Goal: Information Seeking & Learning: Learn about a topic

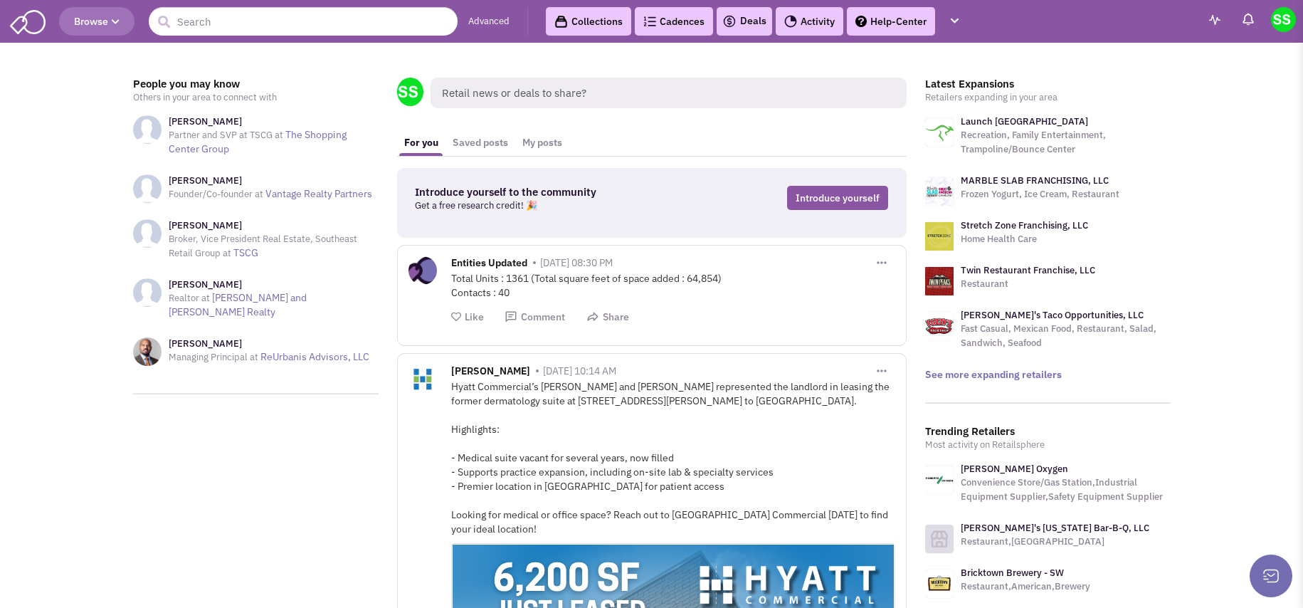
click at [100, 28] on button "Browse" at bounding box center [96, 21] width 75 height 28
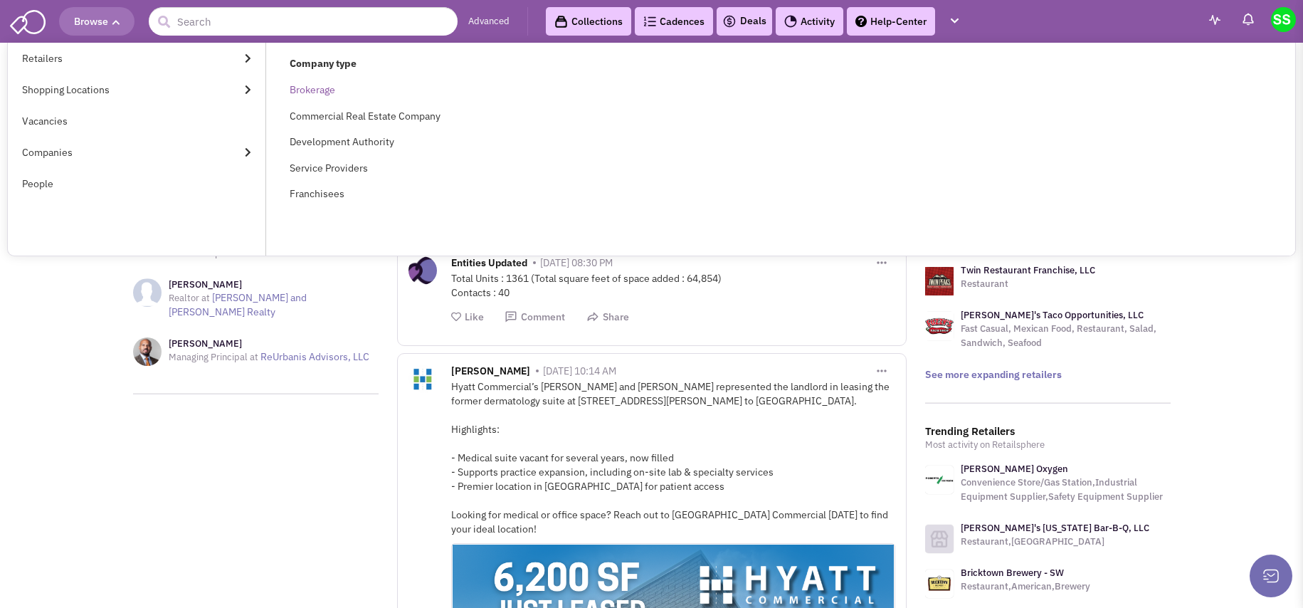
click at [315, 95] on link "Brokerage" at bounding box center [313, 89] width 46 height 13
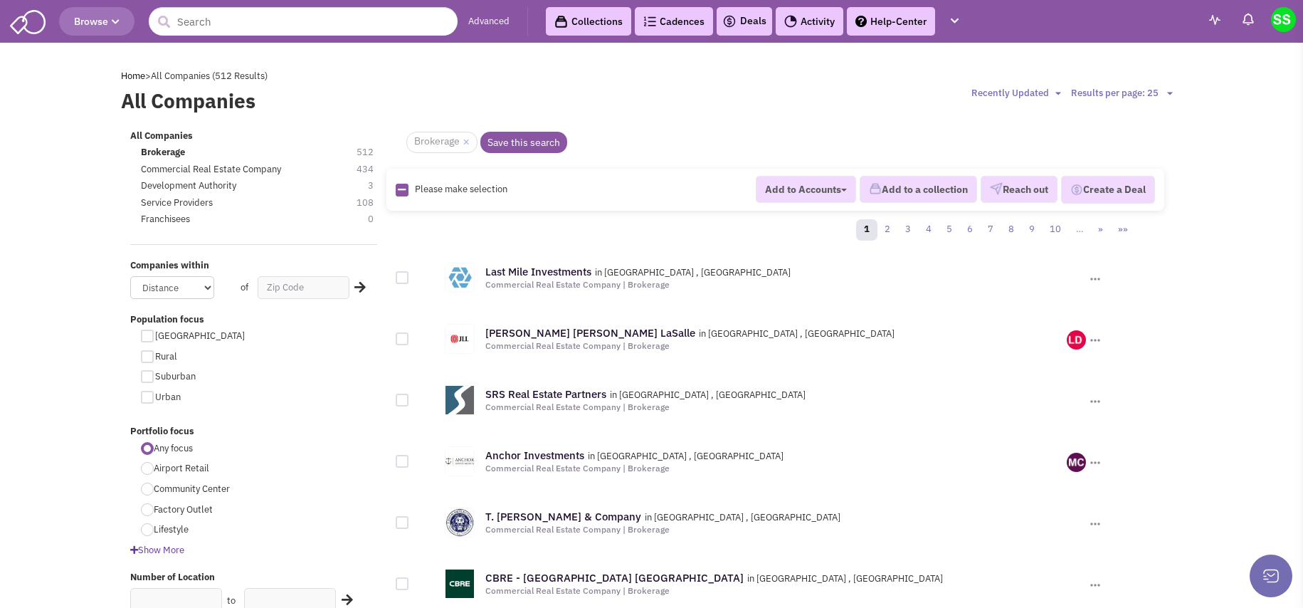
click at [595, 23] on link "Collections" at bounding box center [588, 21] width 85 height 28
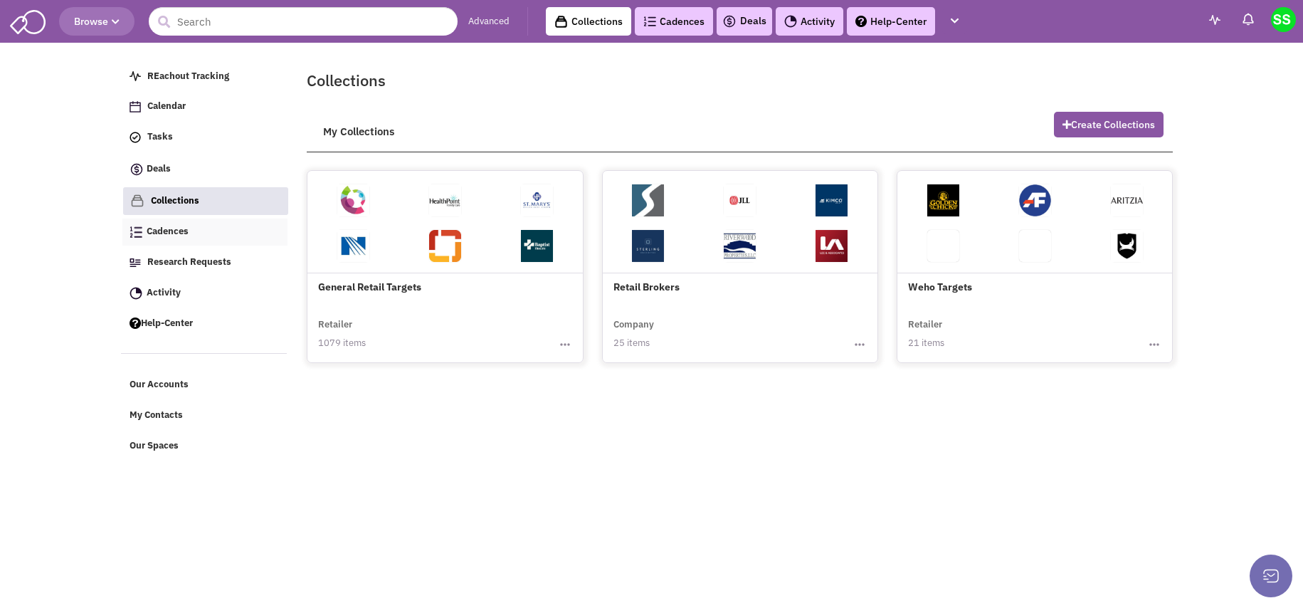
click at [214, 226] on link "Cadences" at bounding box center [205, 232] width 166 height 27
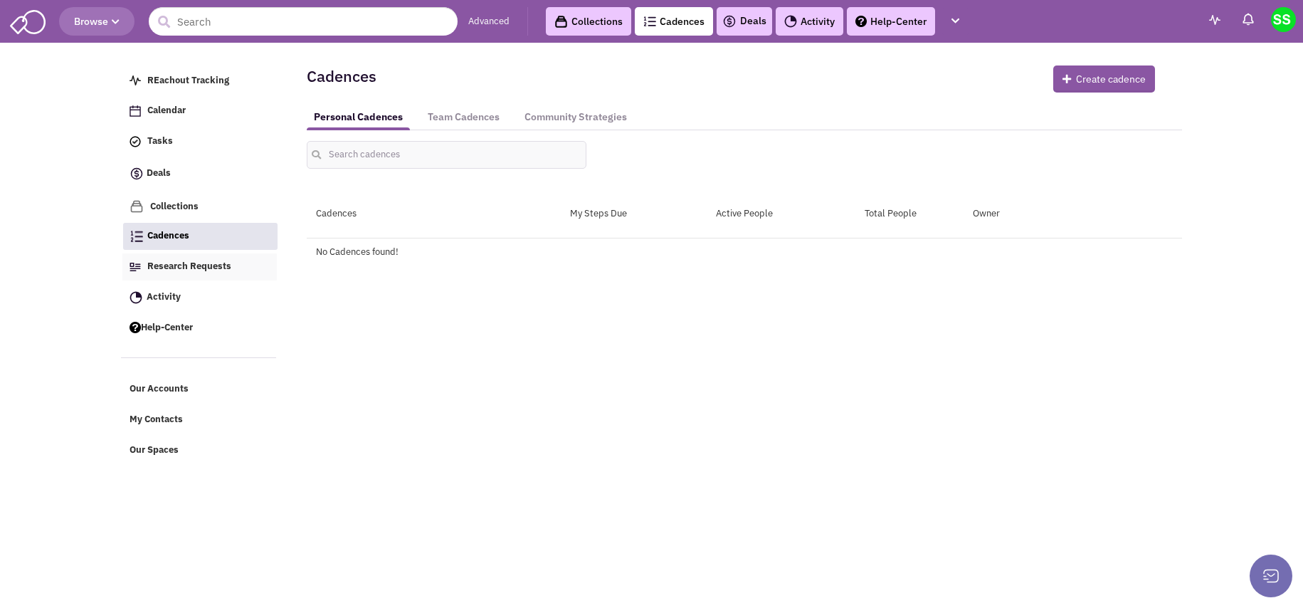
click at [233, 262] on link "Research Requests" at bounding box center [199, 266] width 155 height 27
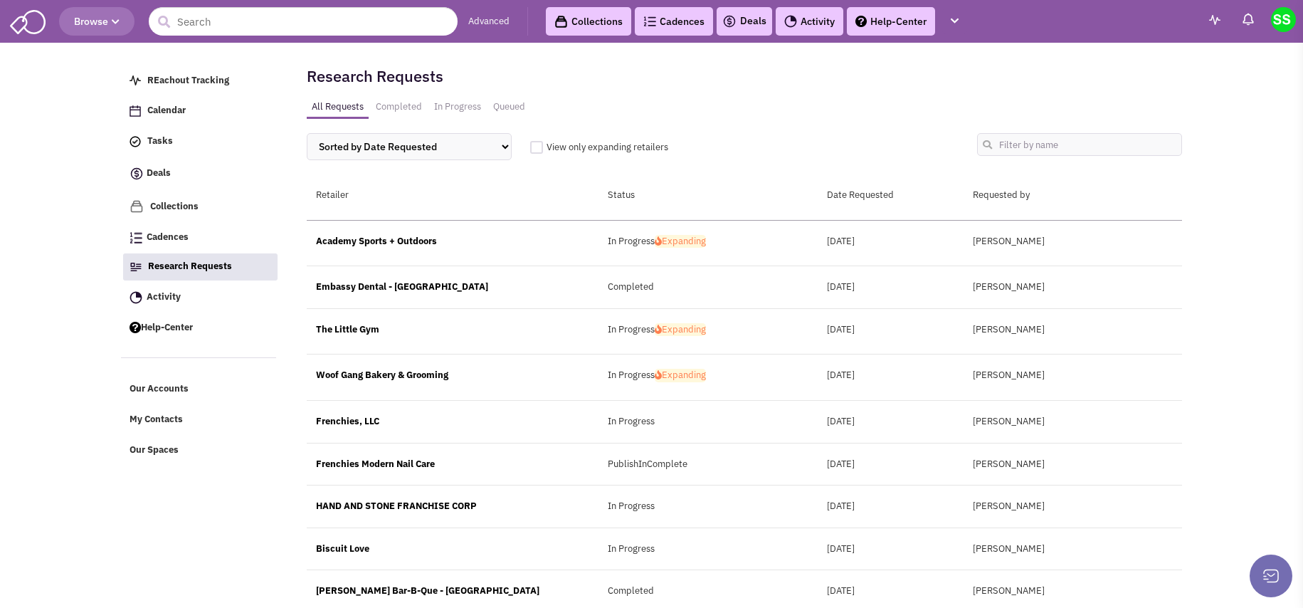
click at [224, 303] on link "Activity" at bounding box center [199, 297] width 155 height 27
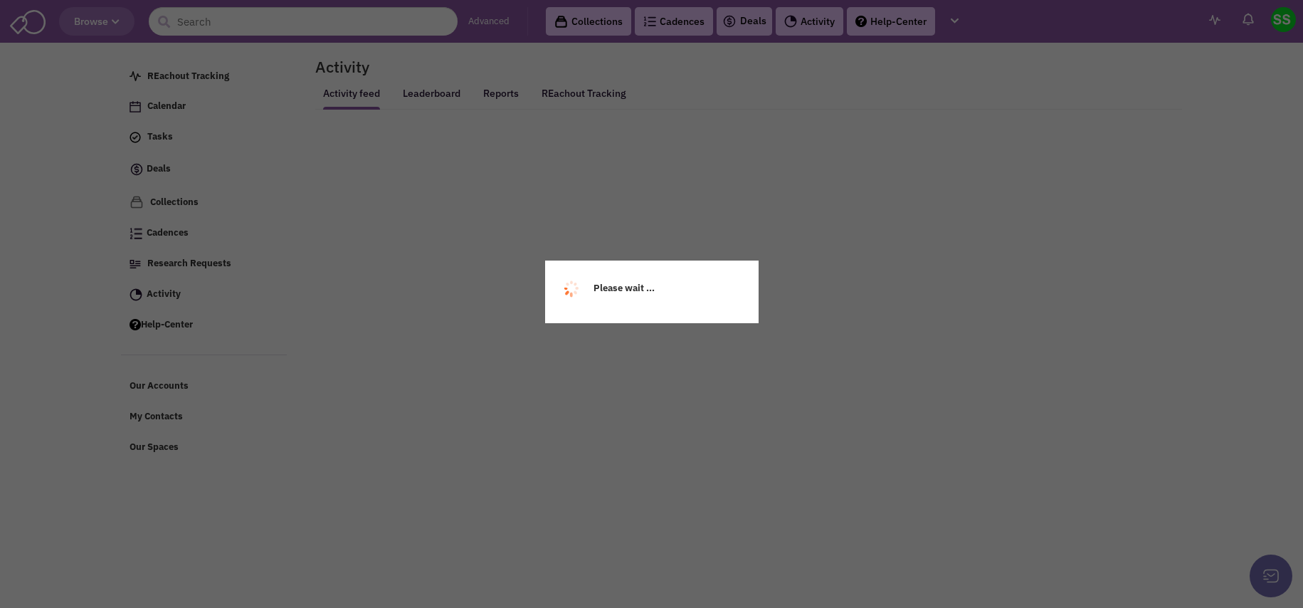
select select
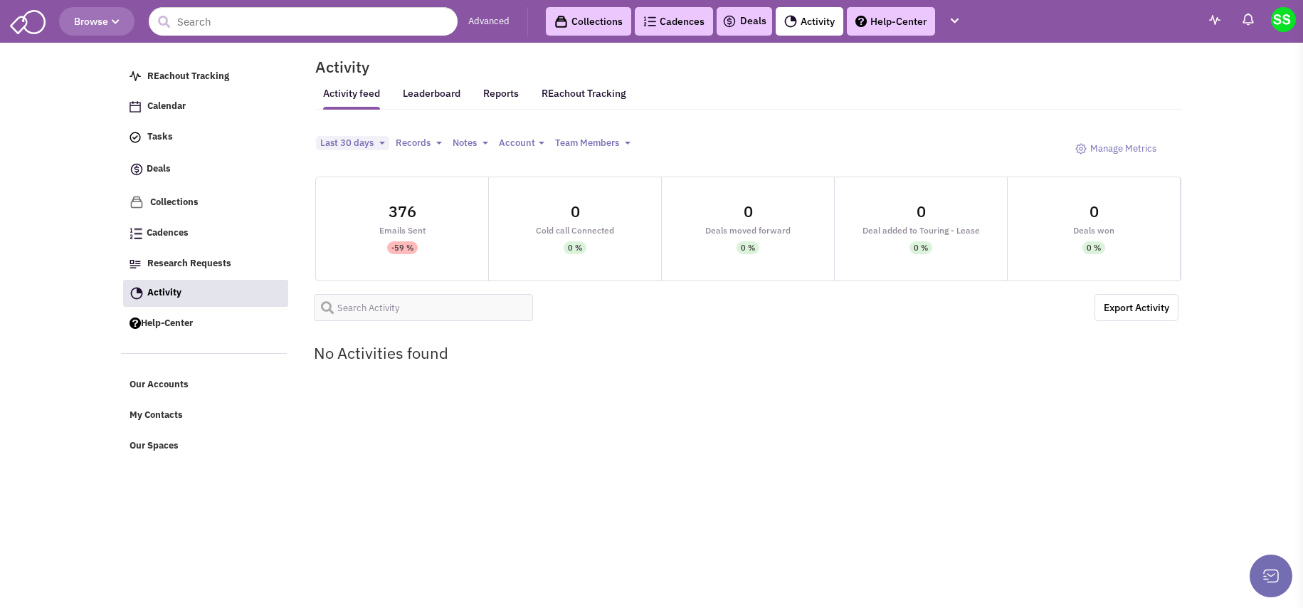
select select
click at [239, 68] on link "REachout Tracking" at bounding box center [205, 76] width 166 height 27
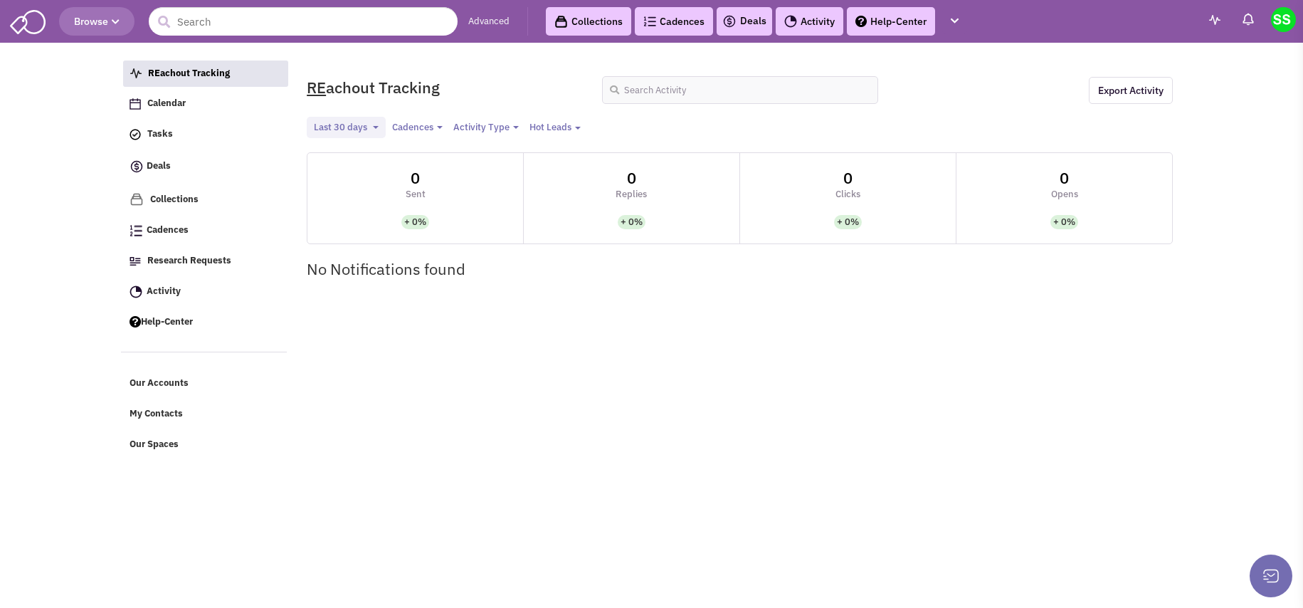
select select
click at [587, 27] on link "Collections" at bounding box center [588, 21] width 85 height 28
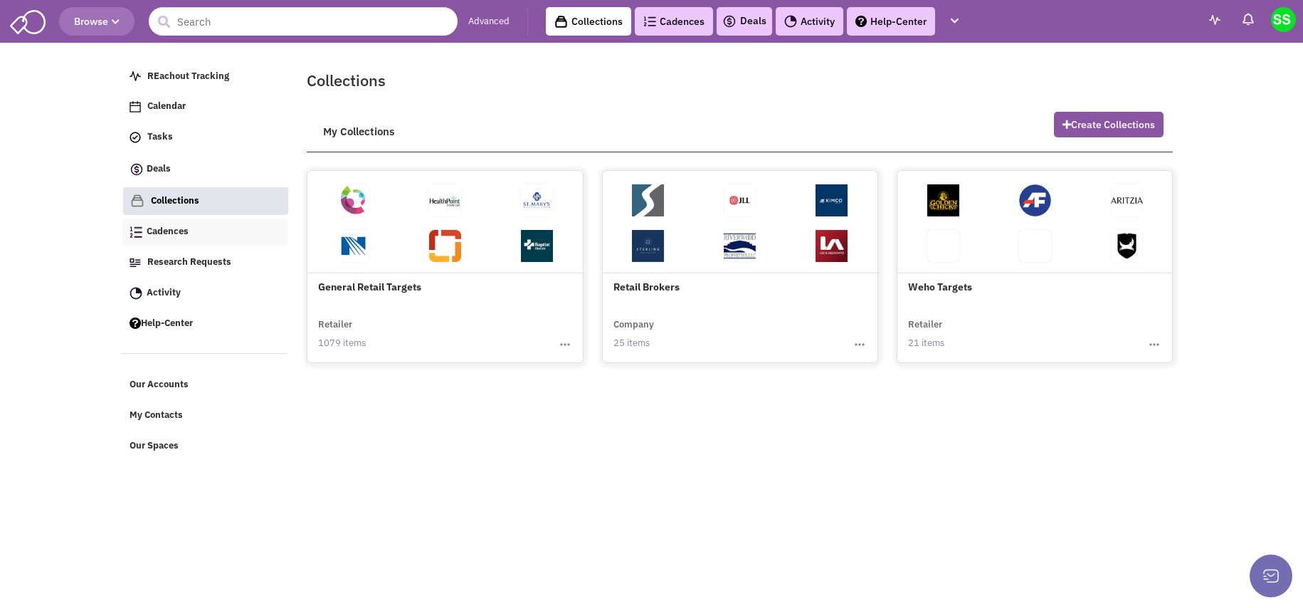
click at [233, 242] on link "Cadences" at bounding box center [205, 232] width 166 height 27
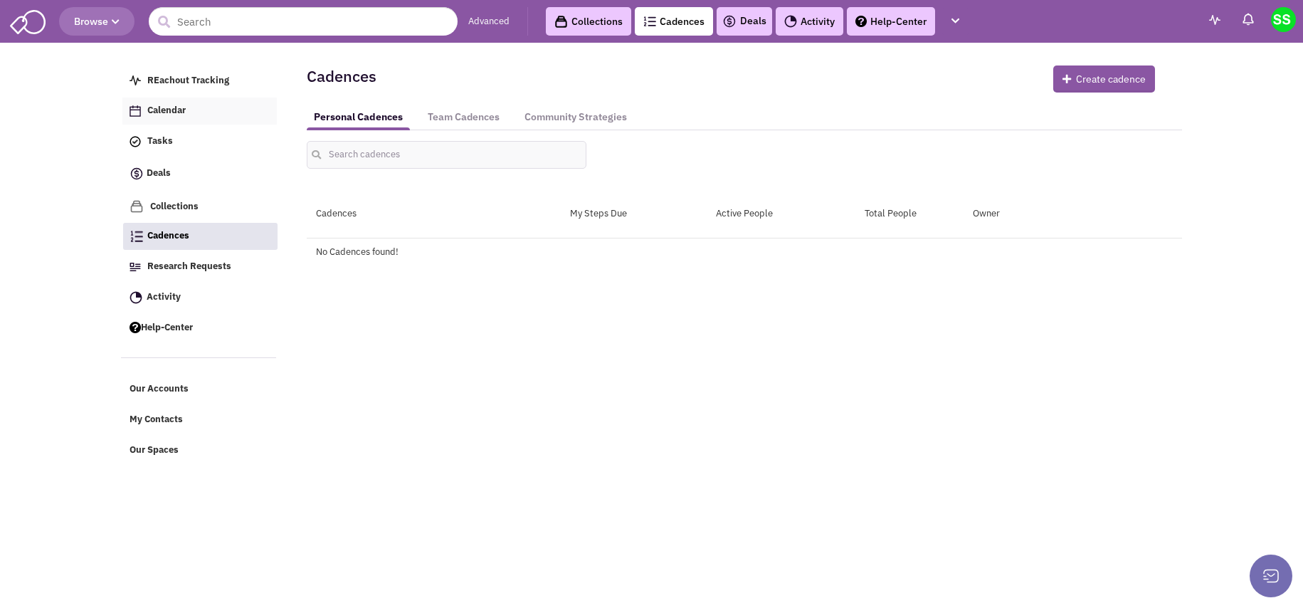
click at [198, 113] on link "Calendar" at bounding box center [199, 111] width 155 height 27
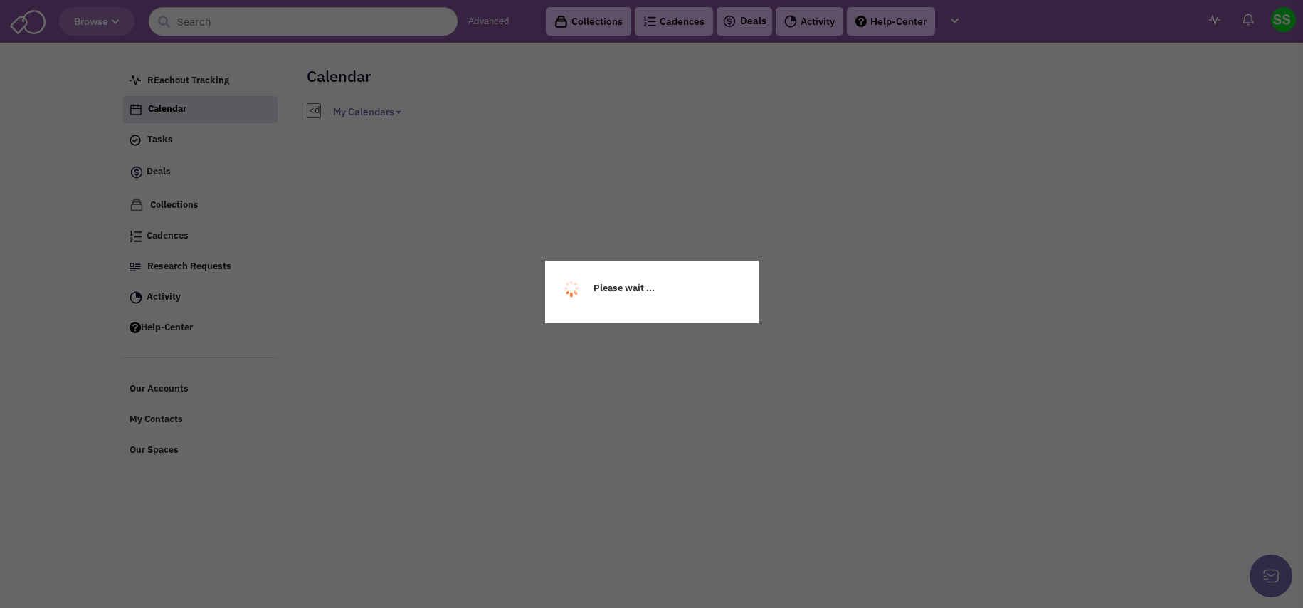
select select
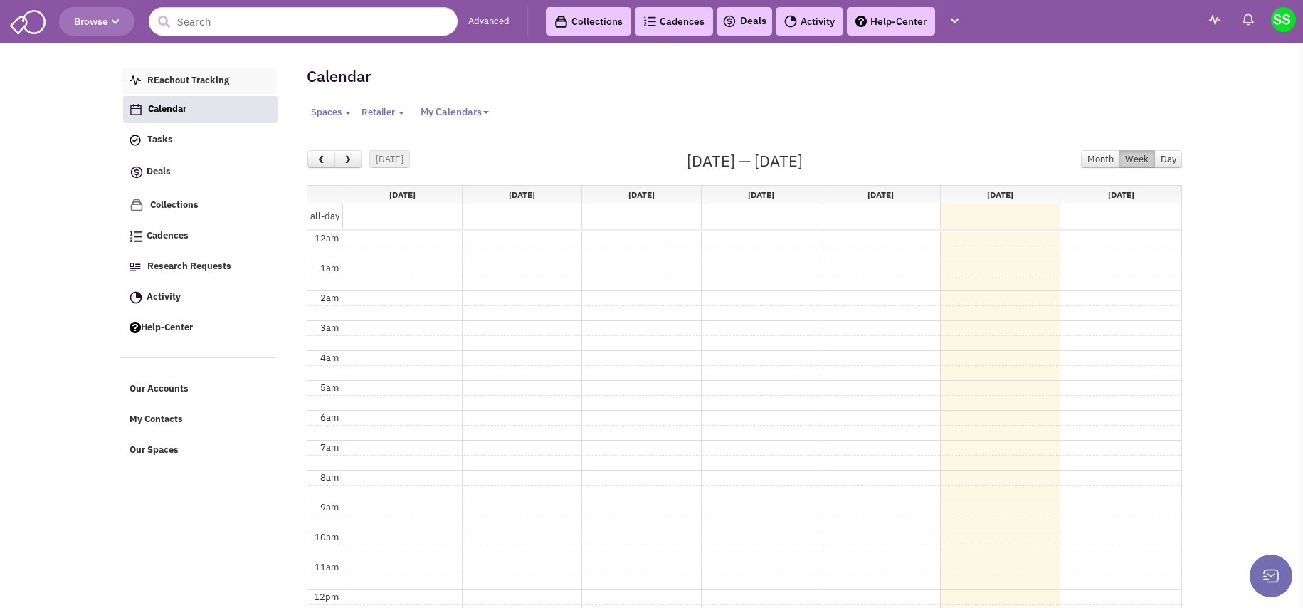
click at [195, 70] on link "REachout Tracking" at bounding box center [199, 81] width 155 height 27
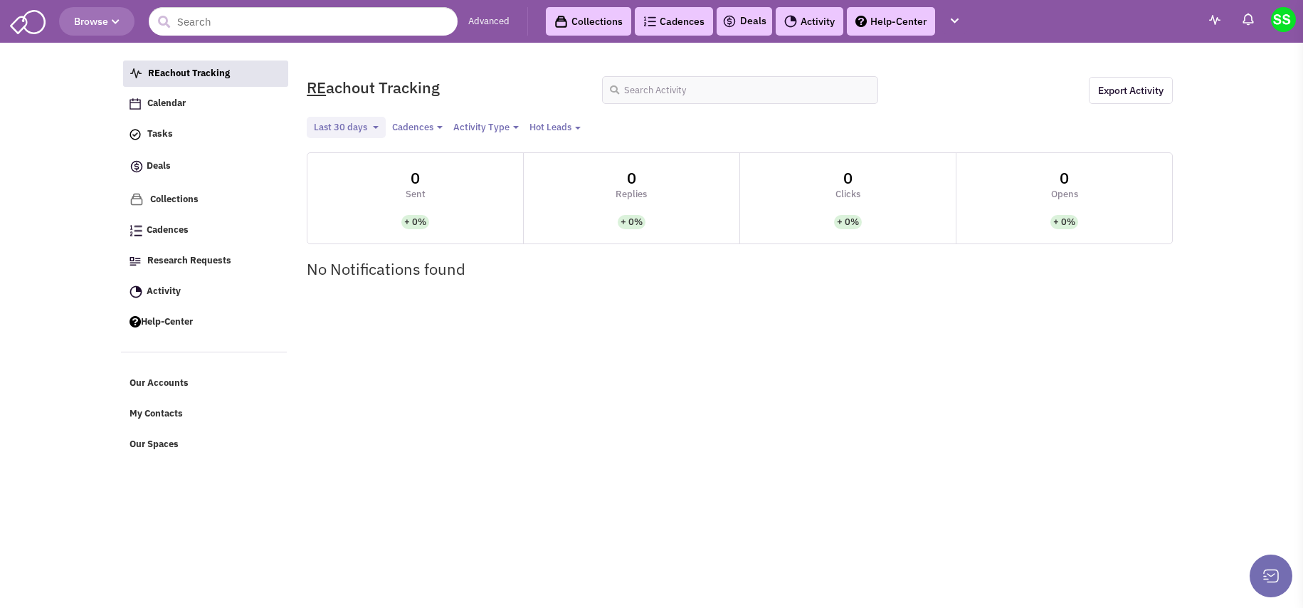
select select
click at [205, 371] on link "Our Accounts" at bounding box center [205, 383] width 166 height 27
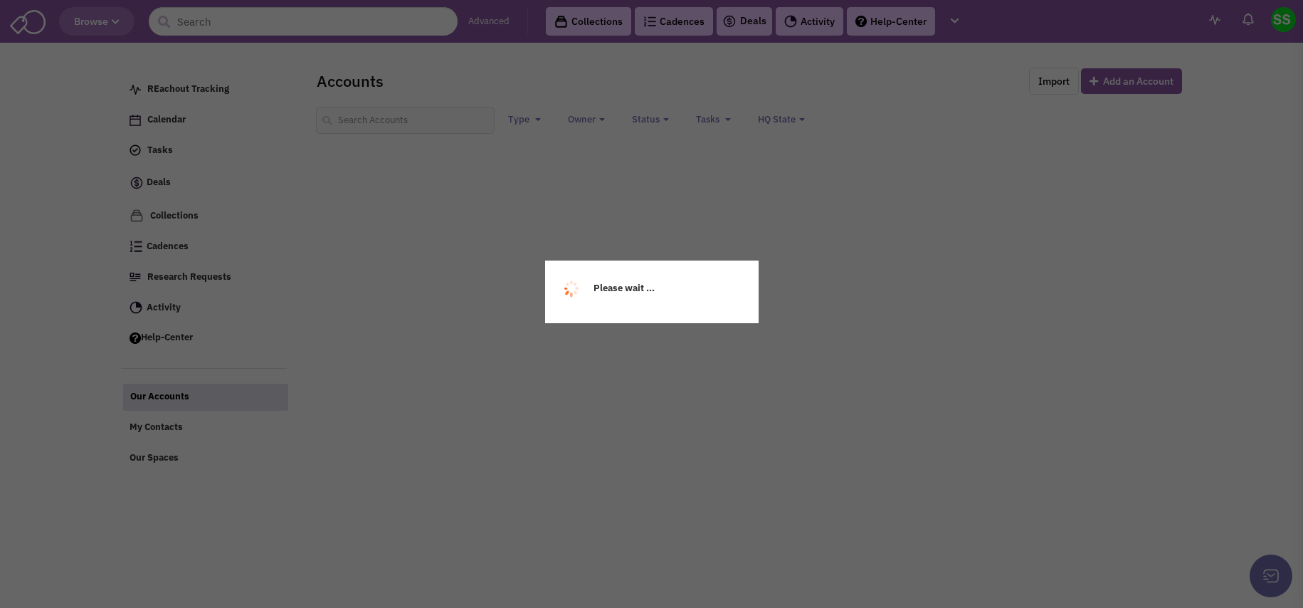
select select
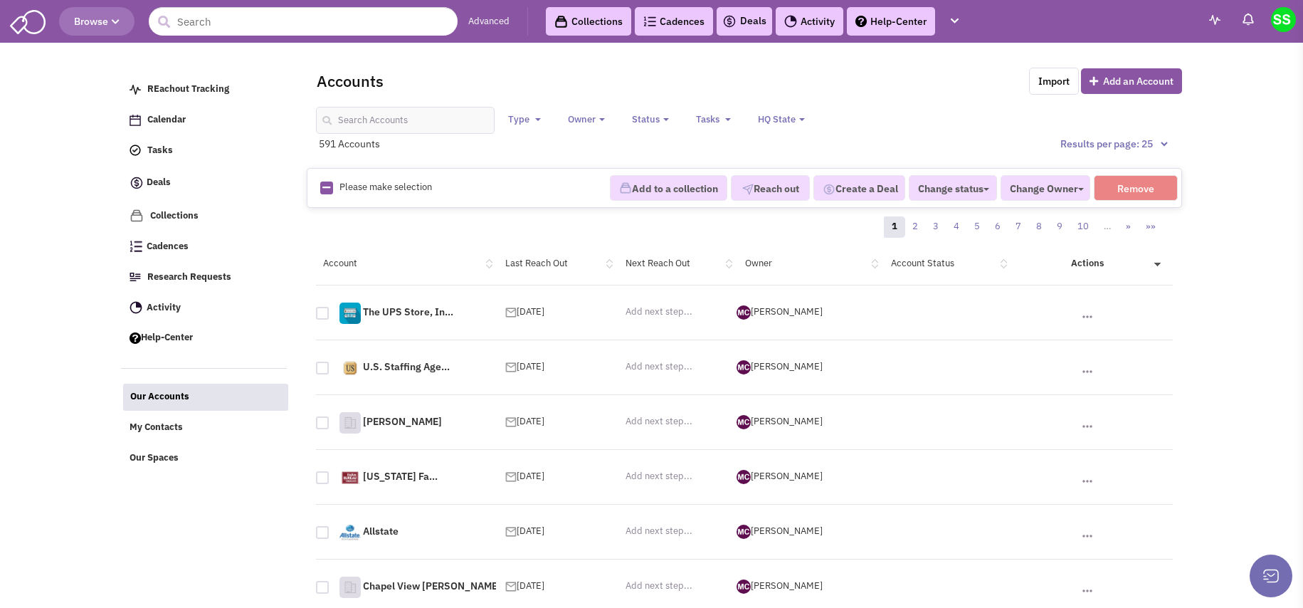
click at [199, 301] on link "Activity" at bounding box center [205, 308] width 166 height 27
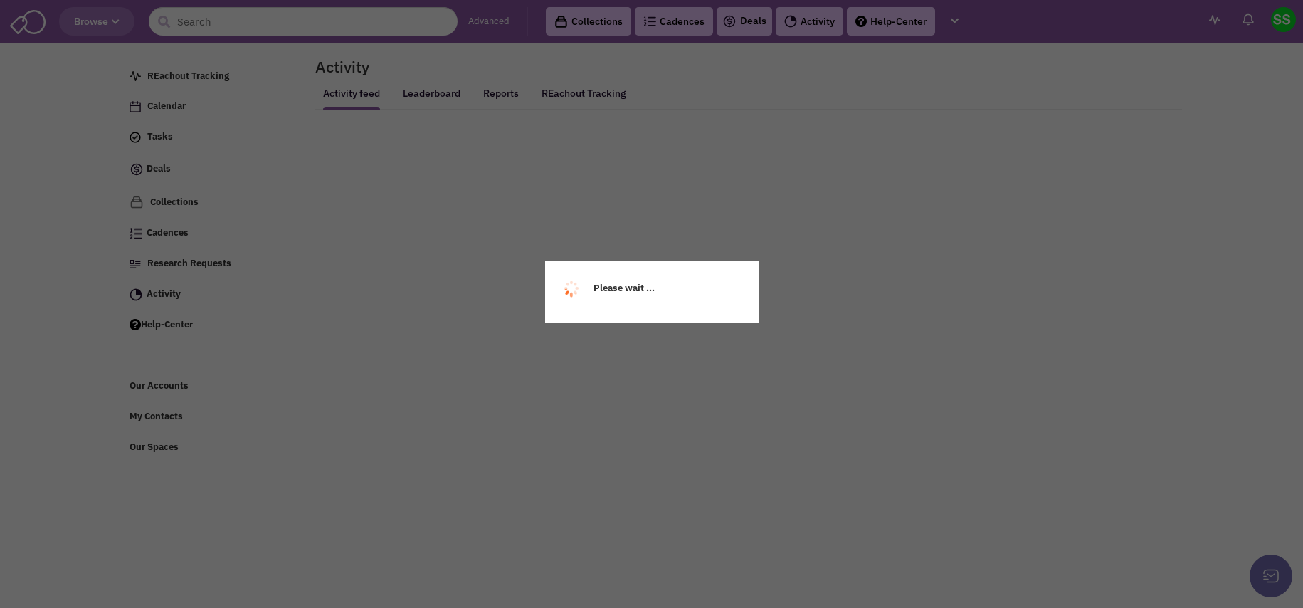
select select
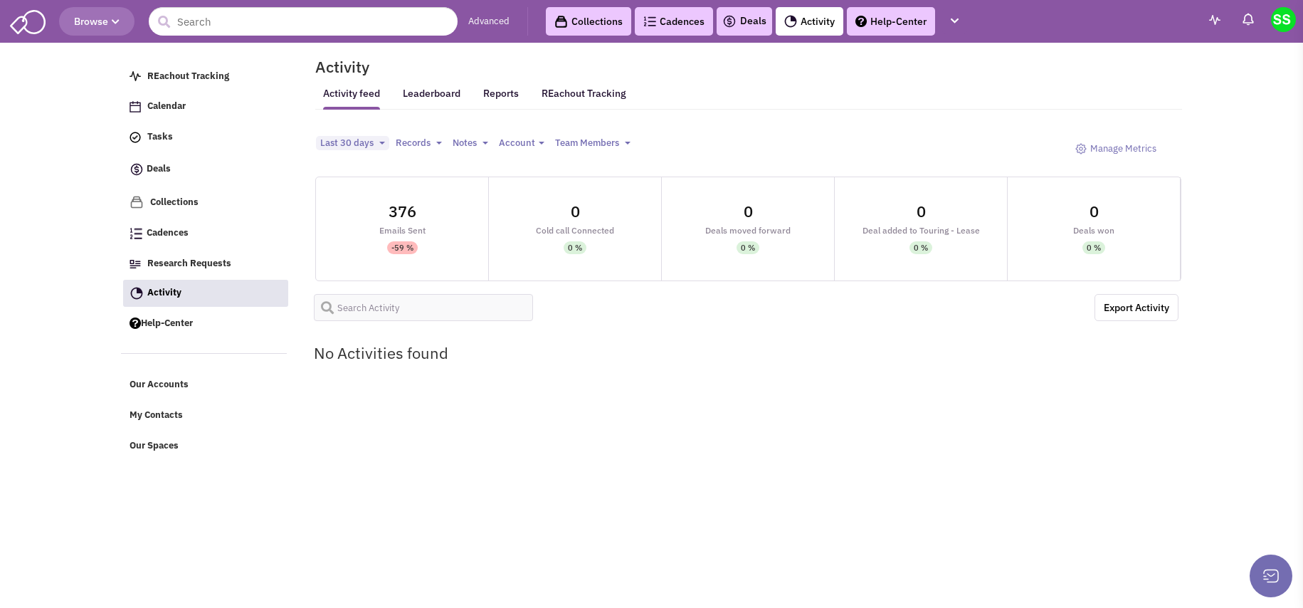
select select
click at [219, 326] on link "Help-Center" at bounding box center [205, 323] width 166 height 27
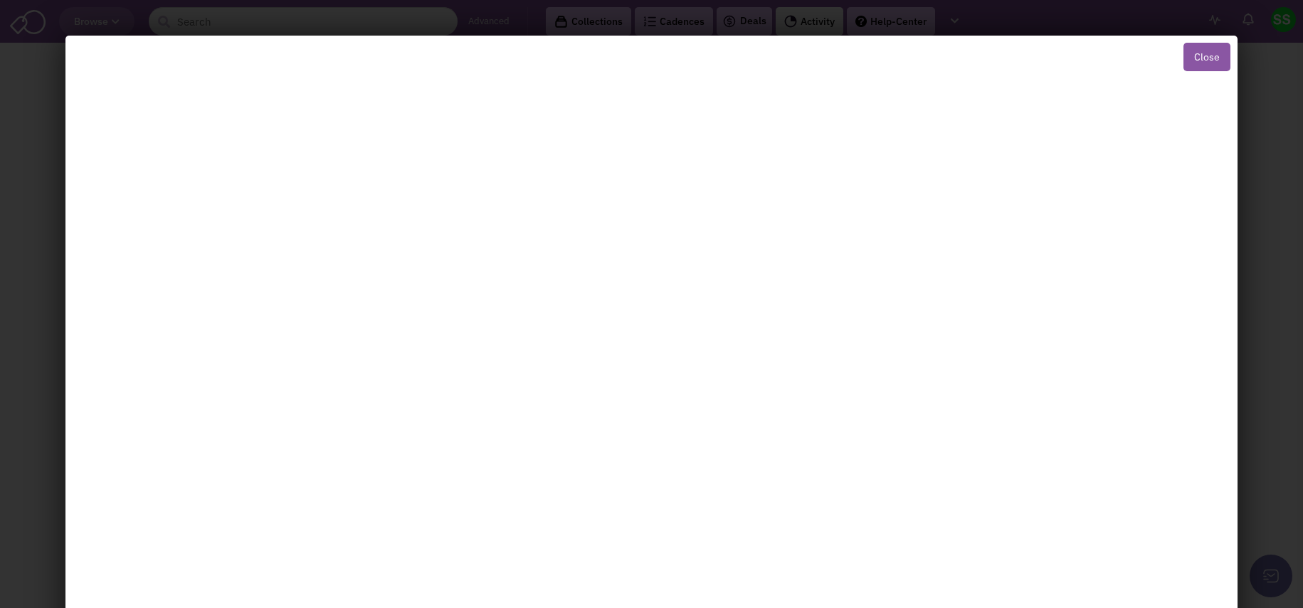
click at [1211, 57] on button "Close" at bounding box center [1207, 57] width 47 height 28
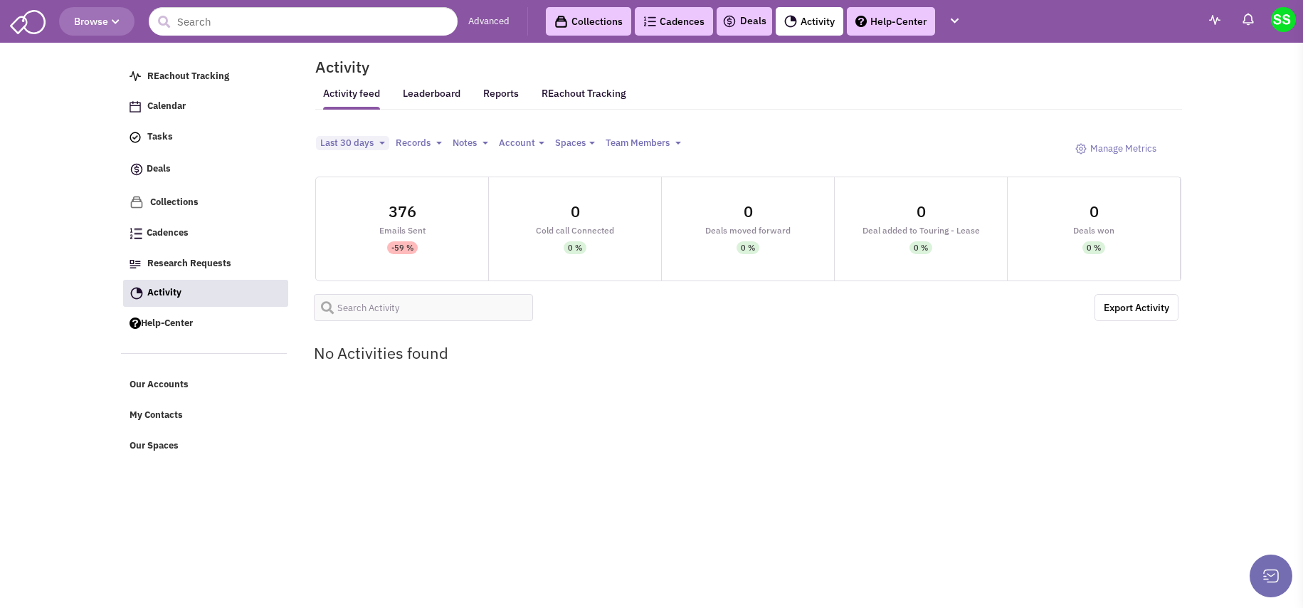
click at [1284, 23] on img at bounding box center [1283, 19] width 25 height 25
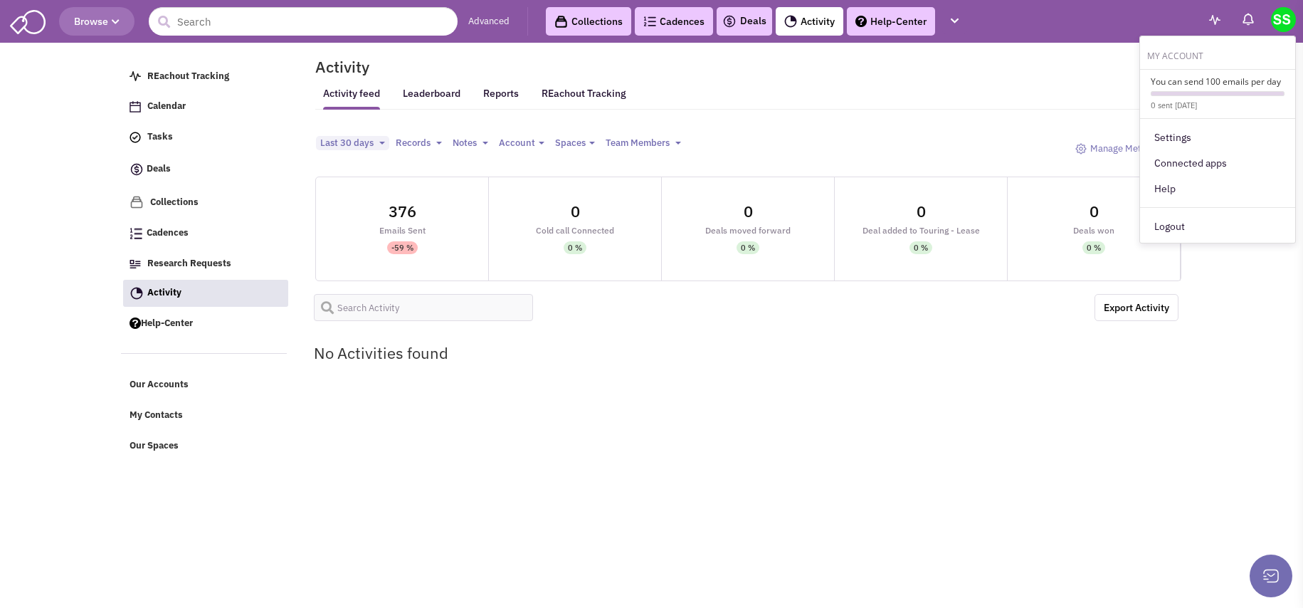
click at [11, 21] on img at bounding box center [28, 20] width 36 height 27
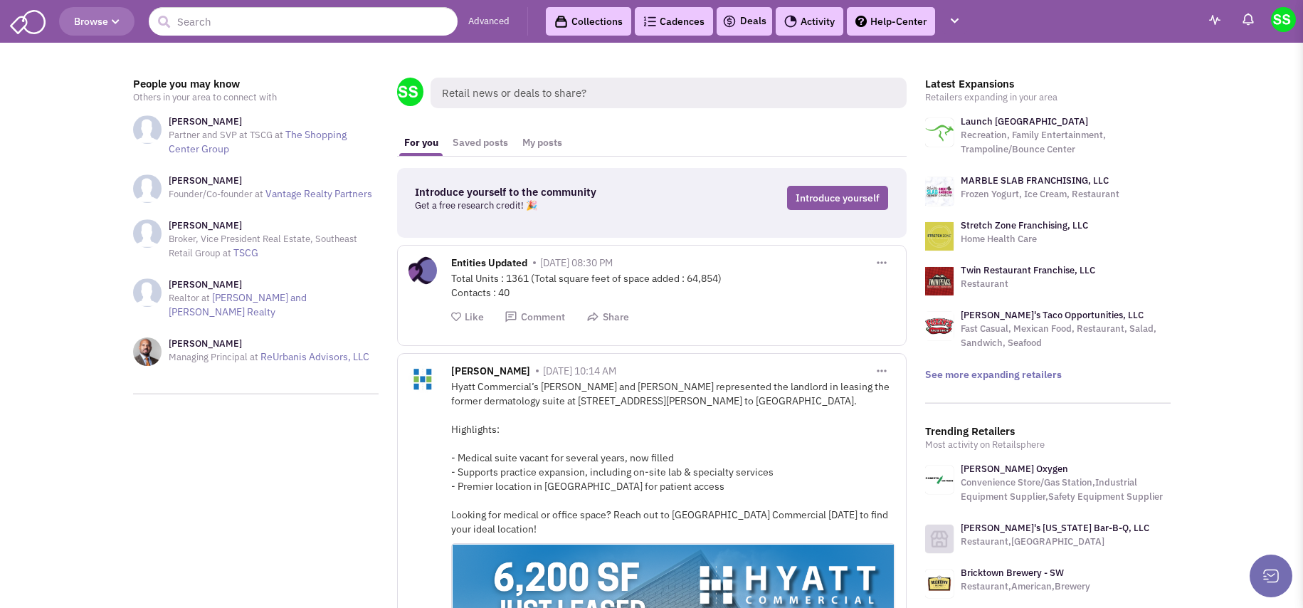
click at [814, 22] on link "Activity" at bounding box center [810, 21] width 68 height 28
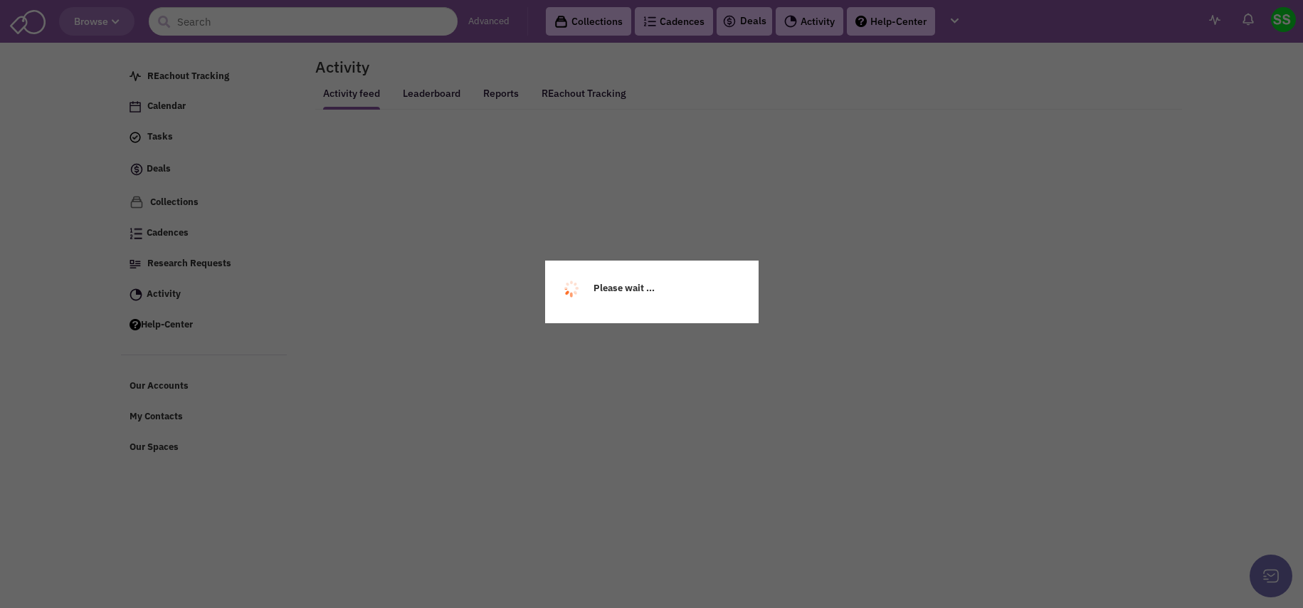
select select
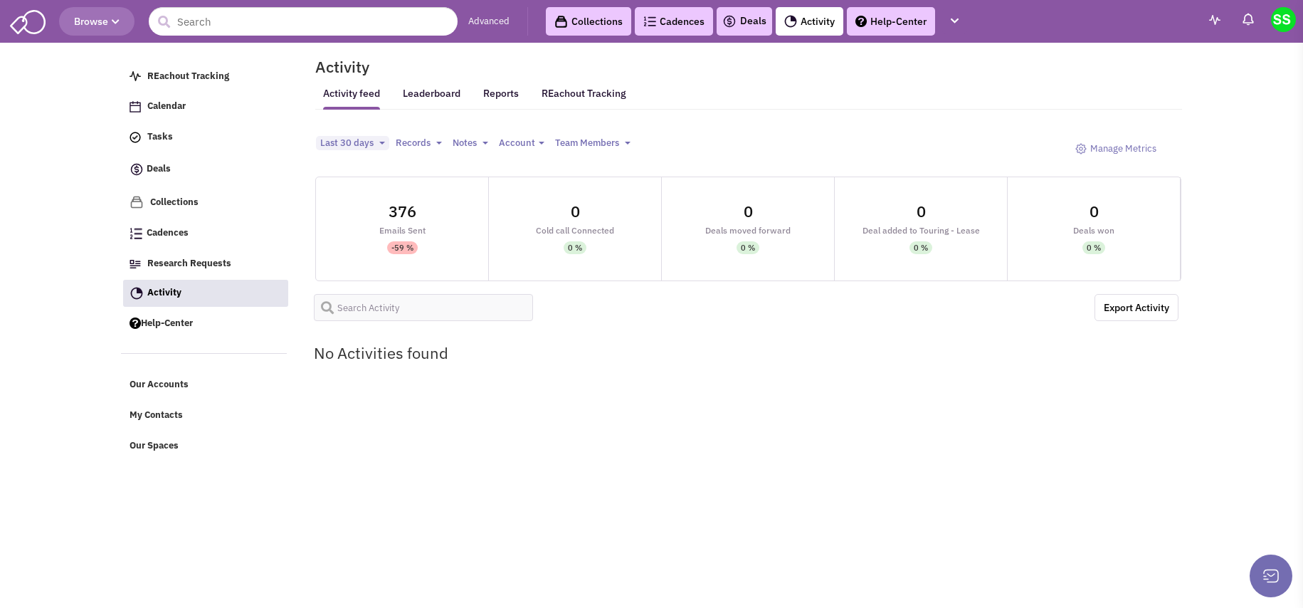
select select
click at [451, 94] on link "Leaderboard" at bounding box center [432, 98] width 58 height 23
select select
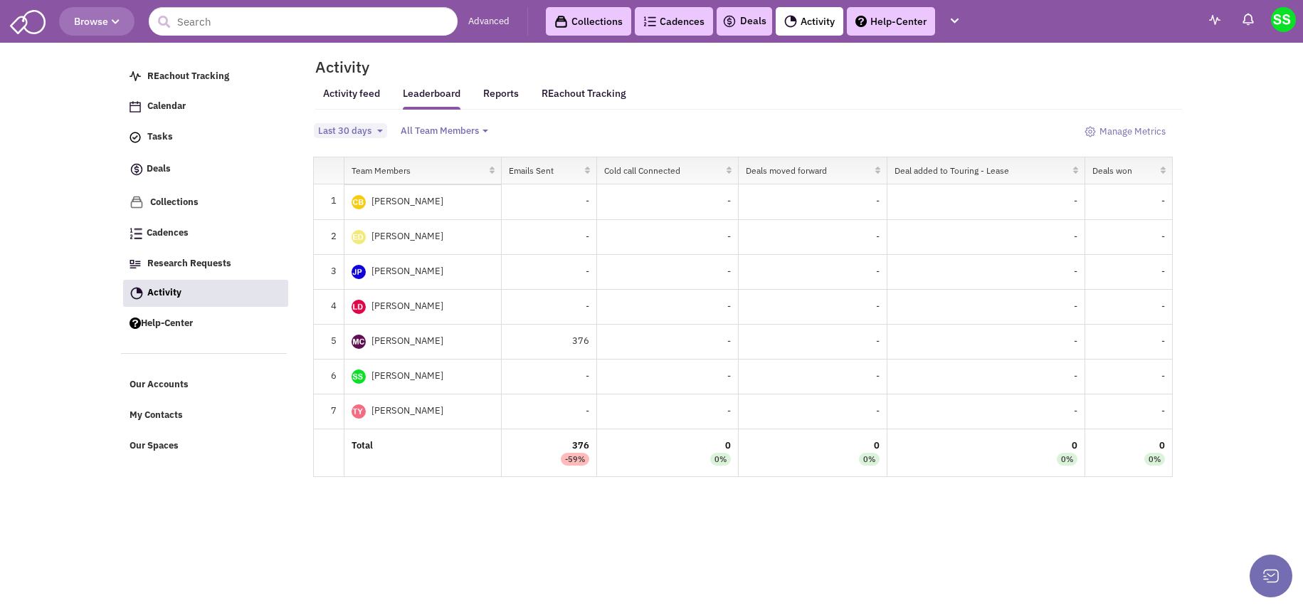
click at [162, 91] on ul "REachout Tracking Calendar Tasks Completed Tasks Deals Team Deals Toggle Dropdo…" at bounding box center [209, 259] width 177 height 406
click at [174, 70] on span "REachout Tracking" at bounding box center [188, 76] width 82 height 12
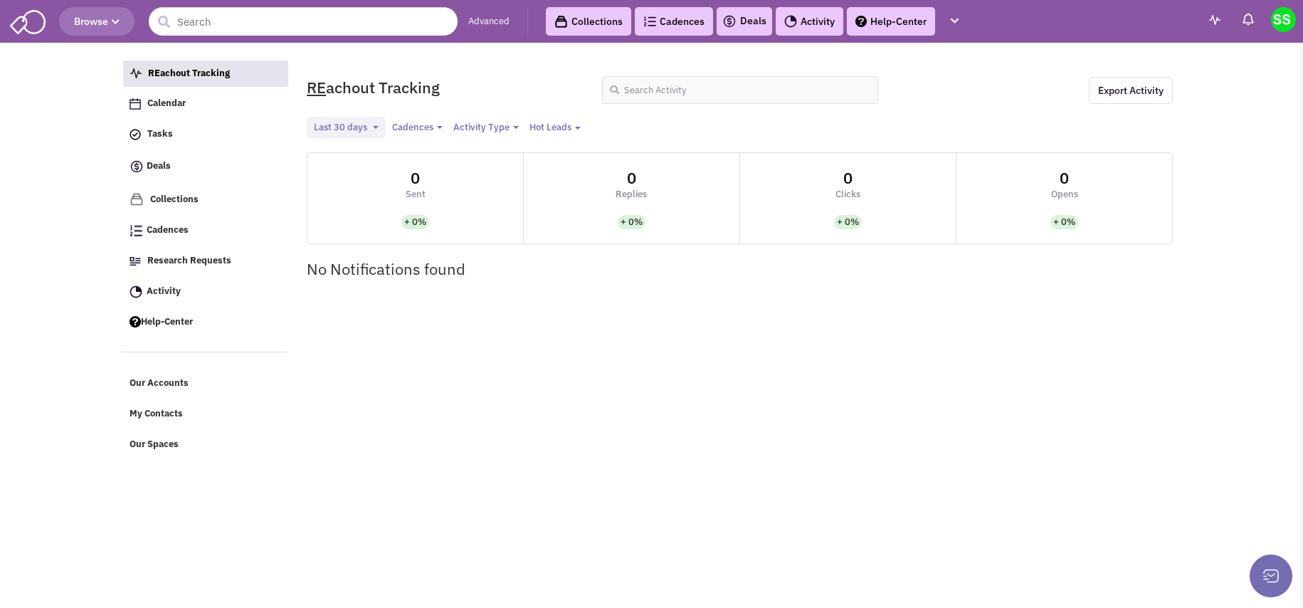
select select
click at [95, 16] on span "Browse" at bounding box center [97, 21] width 46 height 13
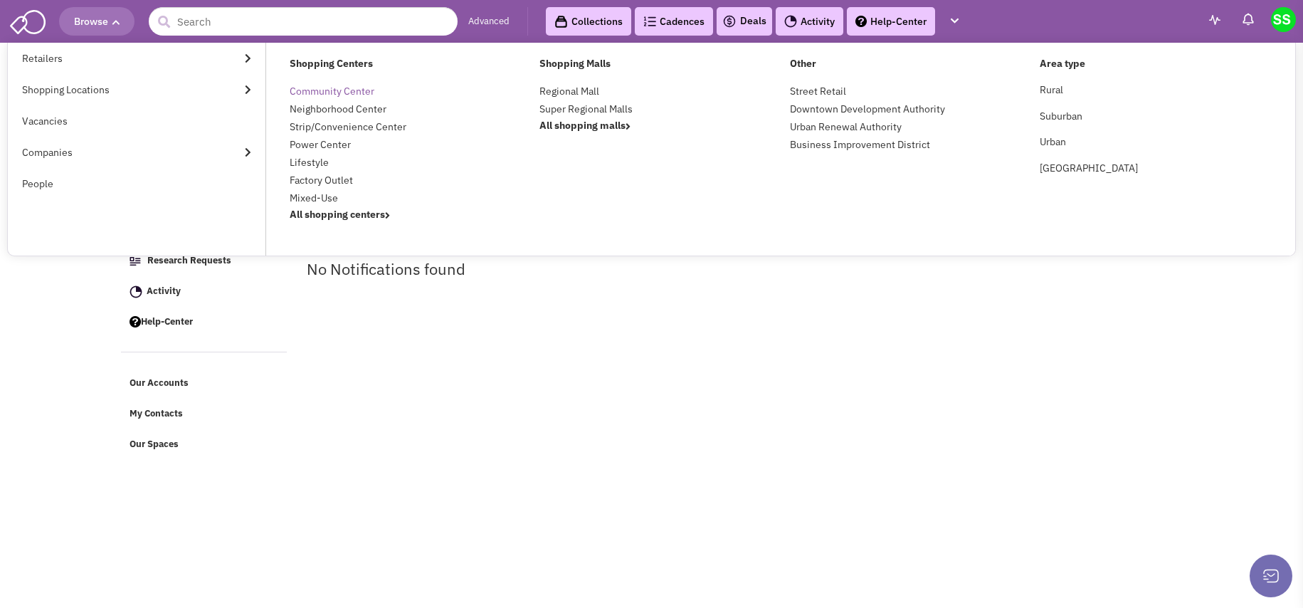
click at [330, 88] on link "Community Center" at bounding box center [332, 91] width 85 height 13
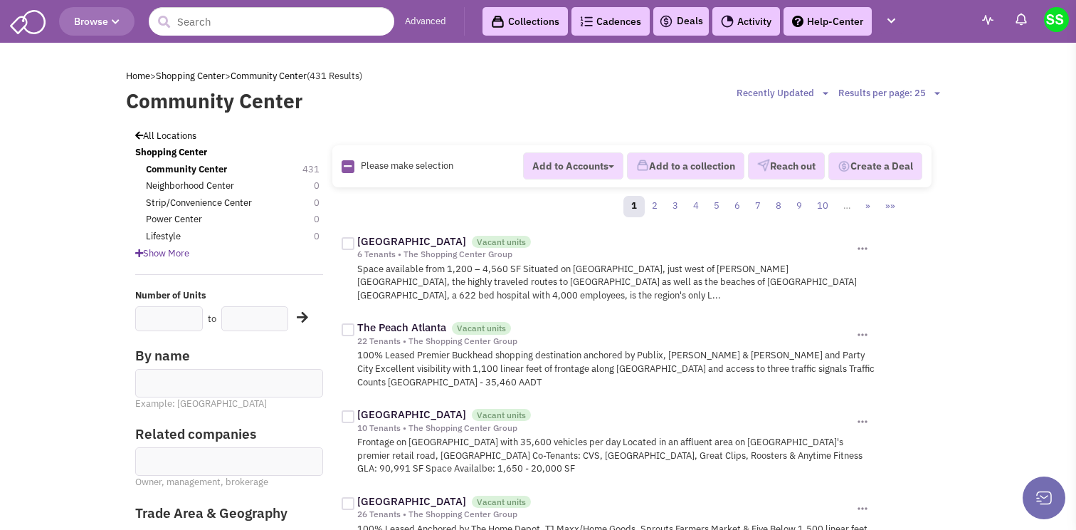
click at [100, 27] on span "Browse" at bounding box center [97, 21] width 46 height 13
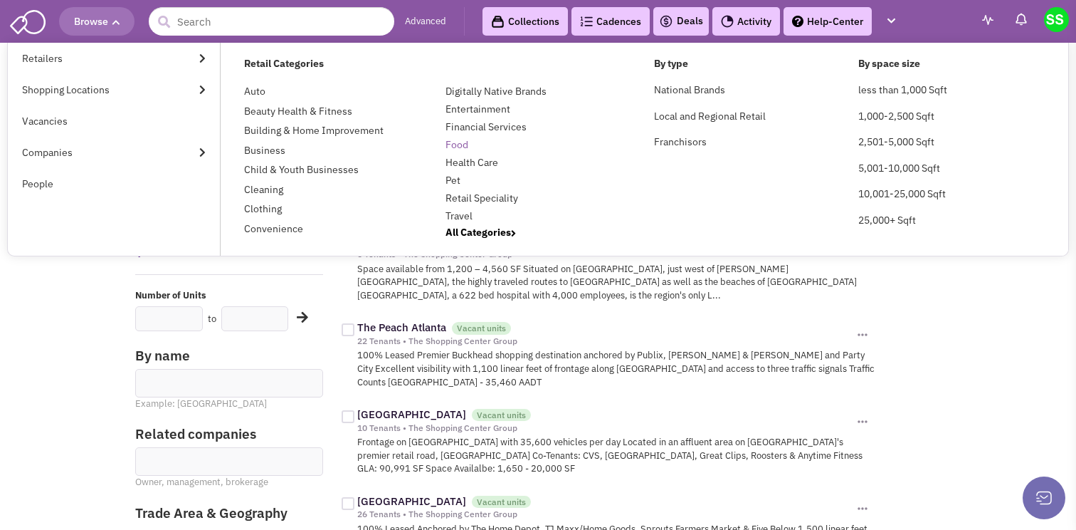
click at [451, 147] on link "Food" at bounding box center [457, 144] width 23 height 13
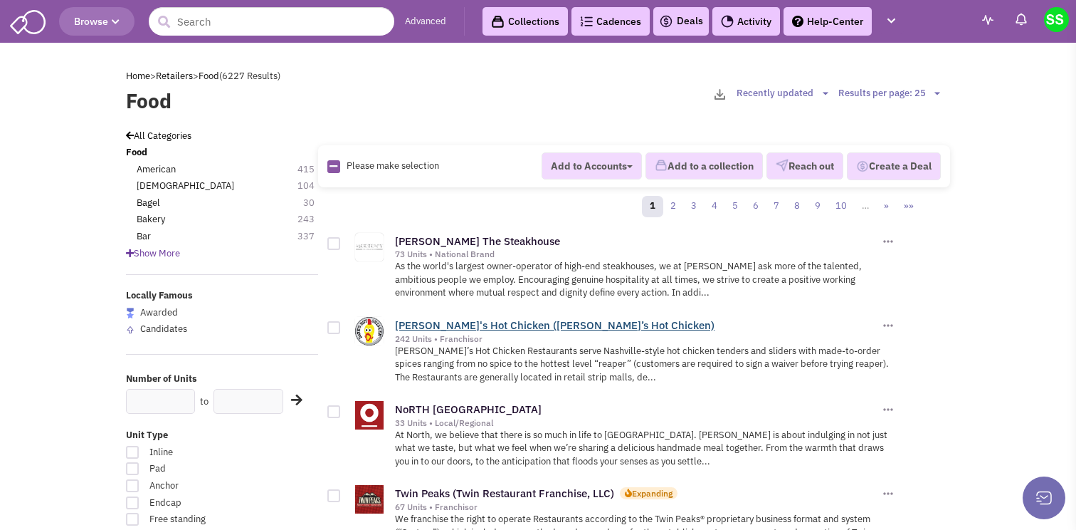
click at [510, 323] on link "[PERSON_NAME]'s Hot Chicken ([PERSON_NAME]’s Hot Chicken)" at bounding box center [555, 325] width 320 height 14
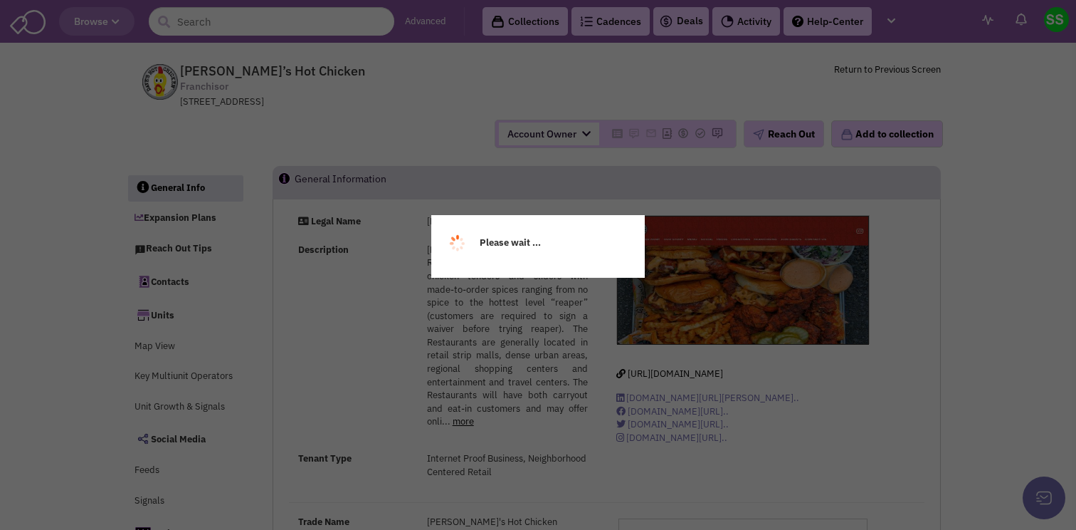
select select
